Goal: Check status: Check status

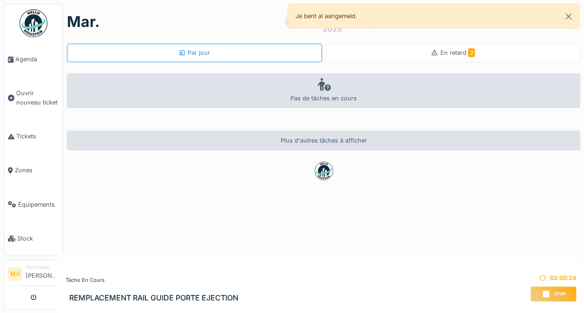
click at [455, 46] on div "En retard 2" at bounding box center [453, 53] width 255 height 19
click at [446, 50] on span "En retard 2" at bounding box center [457, 52] width 35 height 7
